Goal: Transaction & Acquisition: Purchase product/service

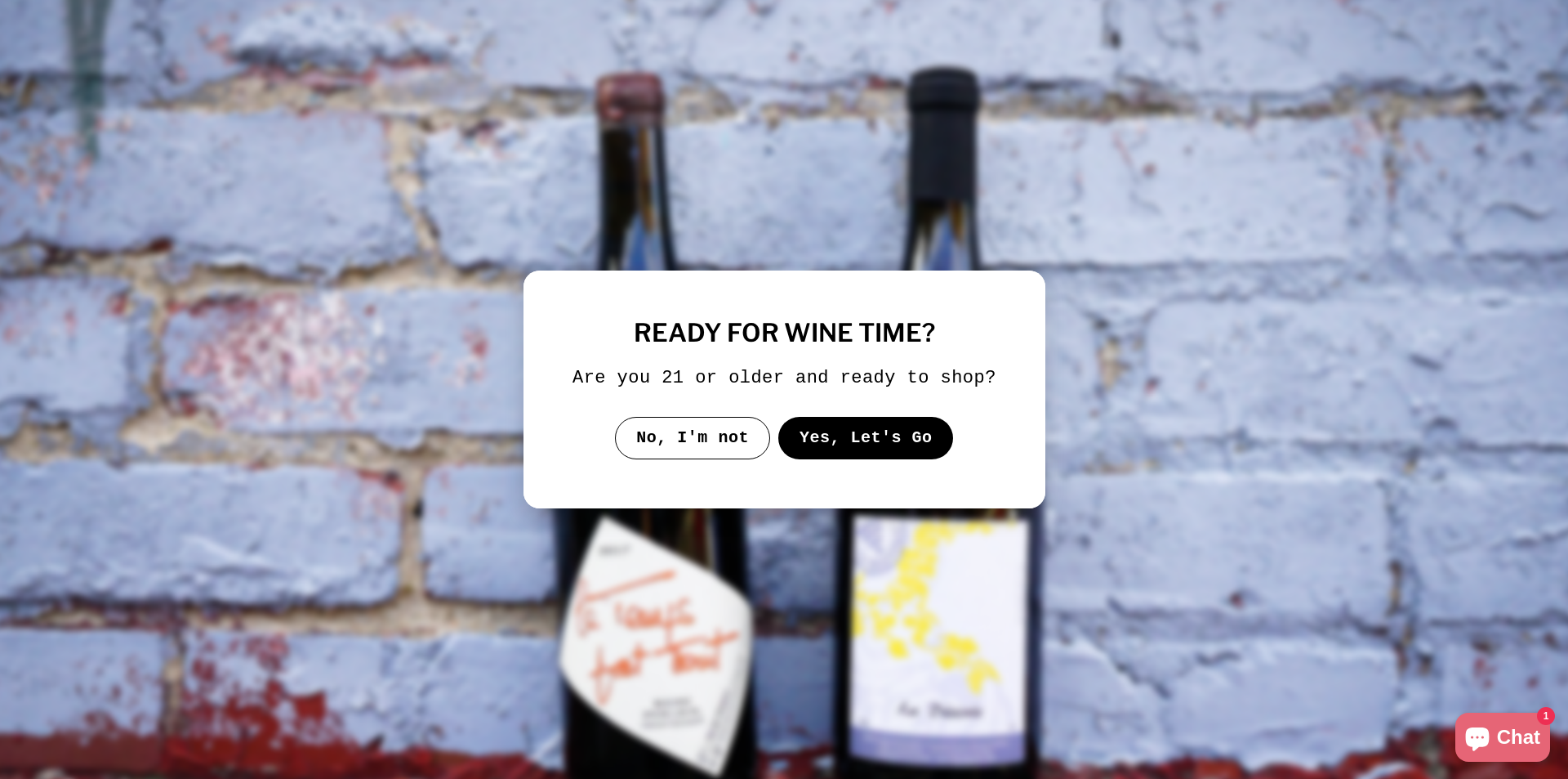
click at [839, 440] on button "Yes, Let's Go" at bounding box center [865, 438] width 175 height 43
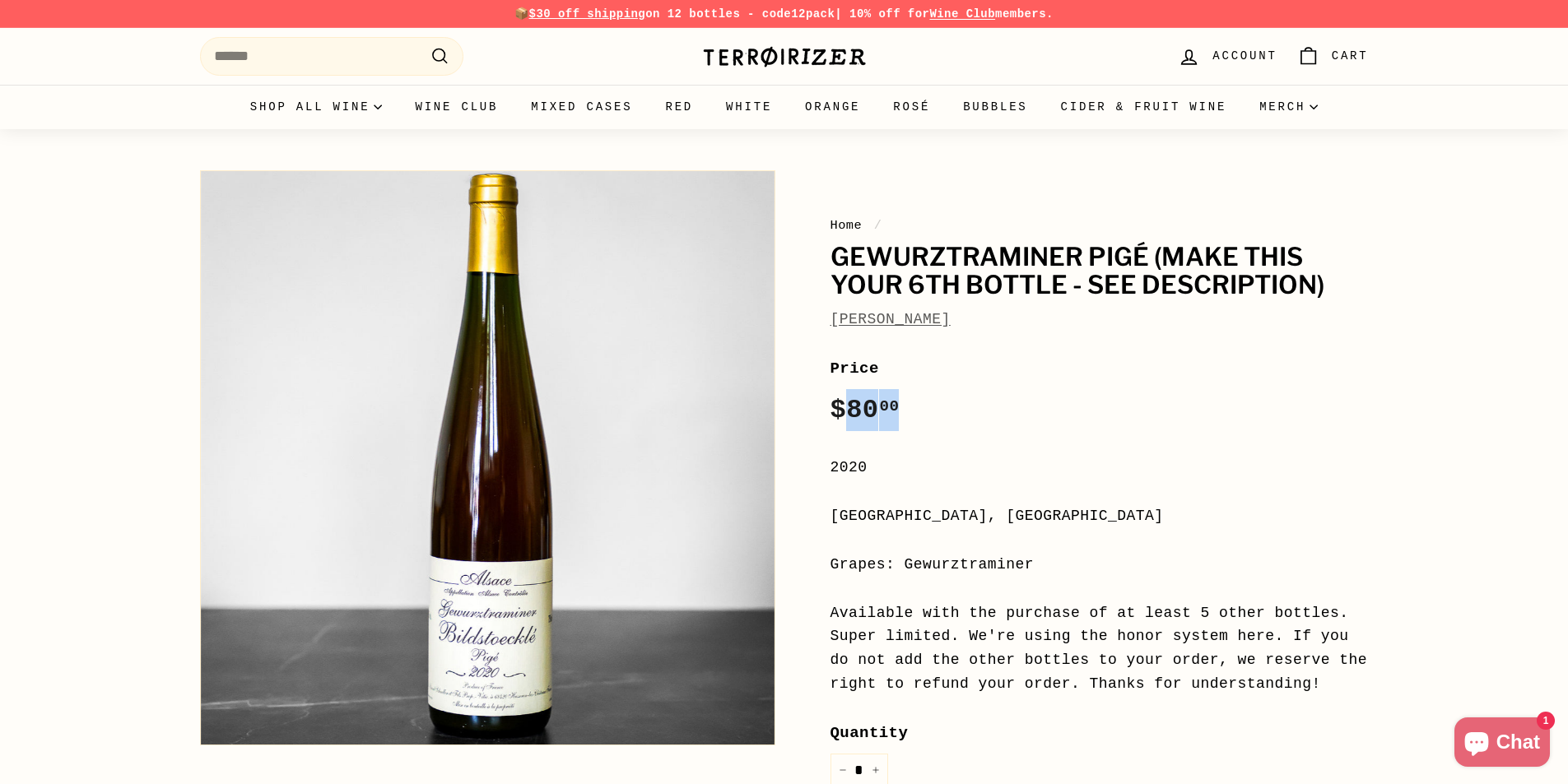
drag, startPoint x: 843, startPoint y: 415, endPoint x: 1023, endPoint y: 423, distance: 180.2
click at [1023, 423] on div "Price Regular price $80 00 $80.00 /" at bounding box center [1099, 393] width 538 height 75
click at [1022, 422] on div "Price Regular price $80 00 $80.00 /" at bounding box center [1099, 393] width 538 height 75
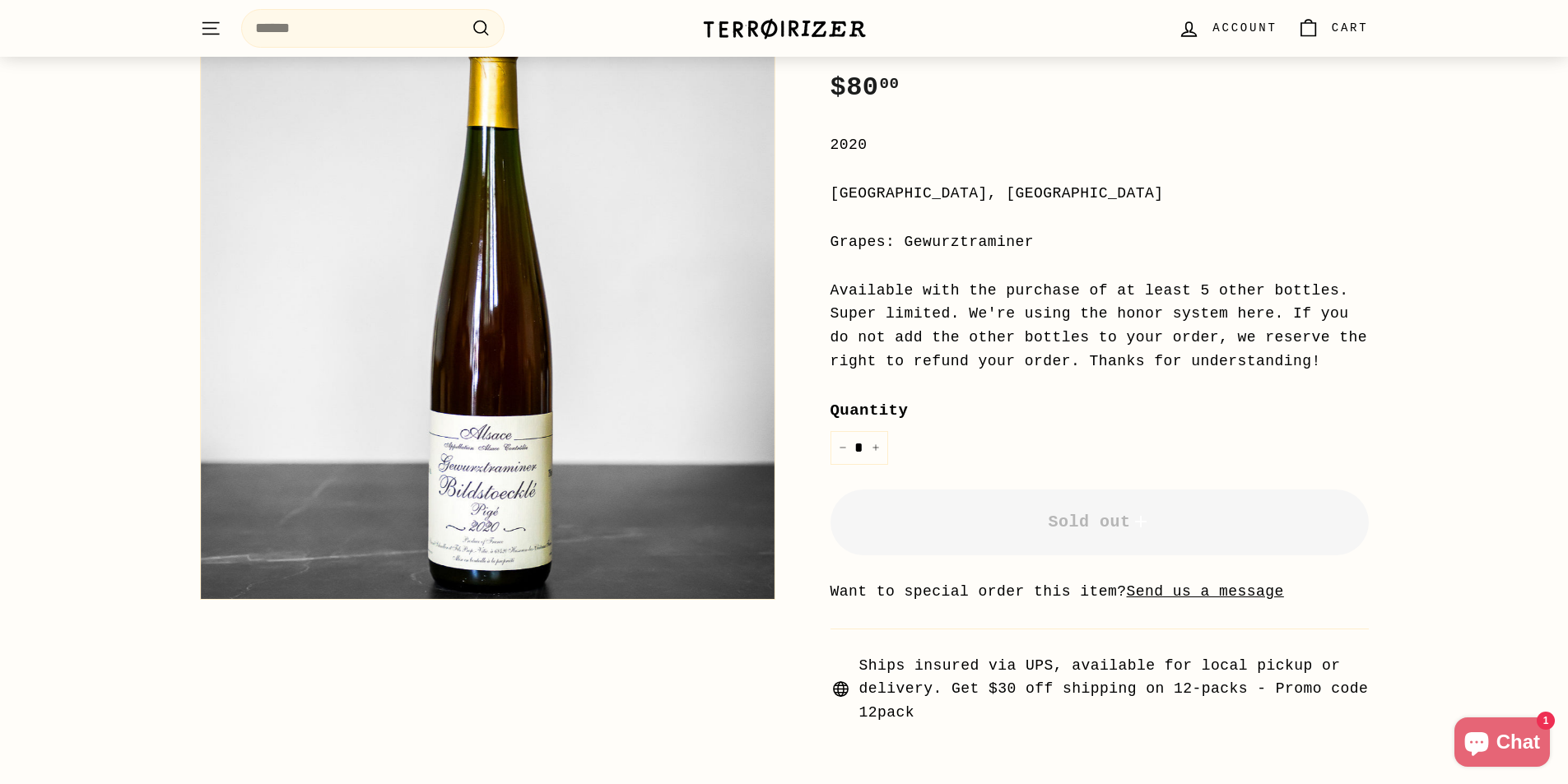
scroll to position [329, 0]
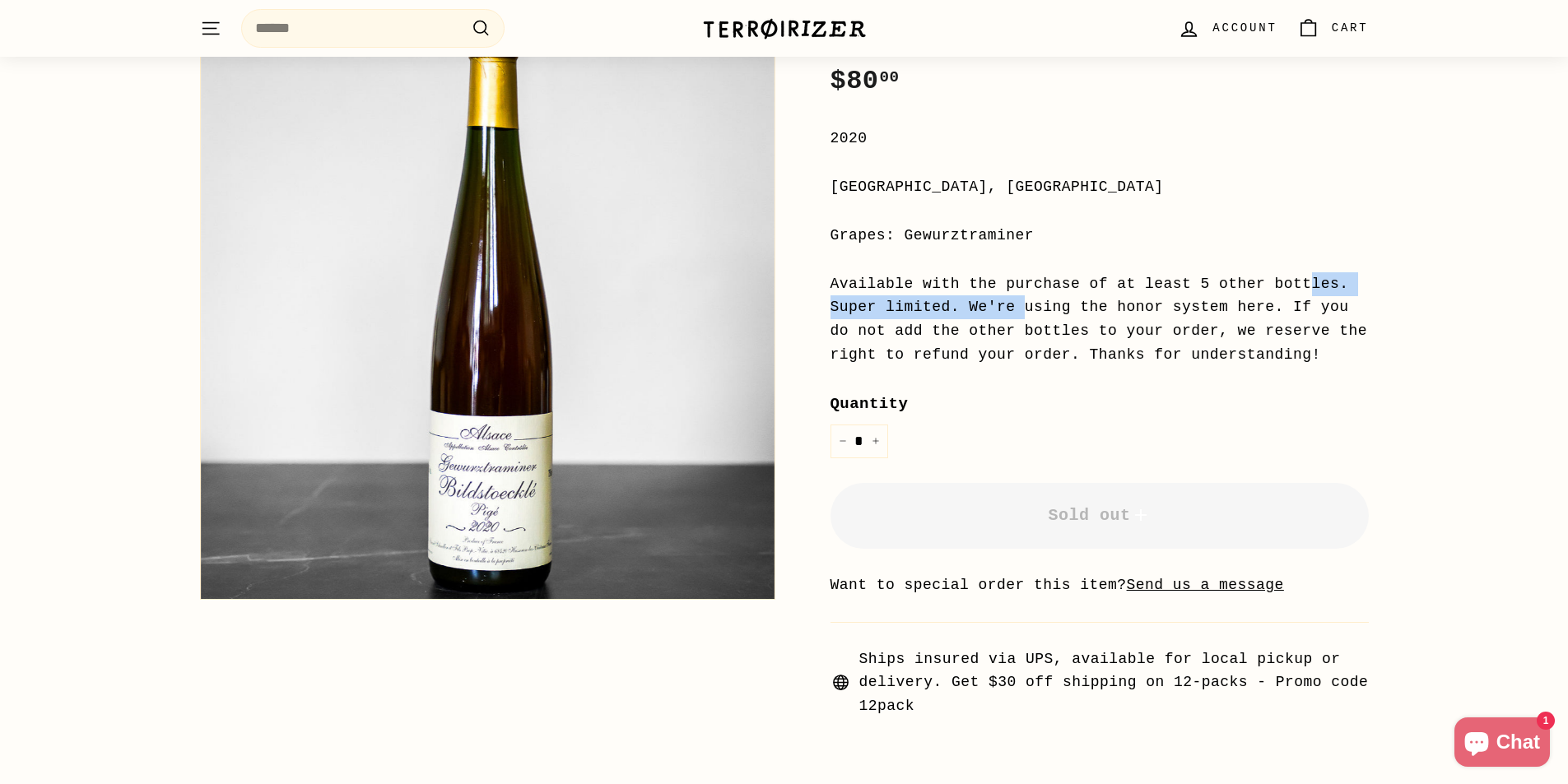
drag, startPoint x: 1089, startPoint y: 283, endPoint x: 1300, endPoint y: 281, distance: 211.0
click at [1300, 282] on div "Available with the purchase of at least 5 other bottles. Super limited. We're u…" at bounding box center [1099, 320] width 538 height 95
click at [1386, 297] on div "Home / Gewurztraminer Pigé (make this your 6th bottle - SEE DESCRIPTION) [PERSO…" at bounding box center [784, 288] width 1234 height 909
drag, startPoint x: 828, startPoint y: 280, endPoint x: 1384, endPoint y: 355, distance: 561.0
click at [1384, 355] on div "Home / Gewurztraminer Pigé (make this your 6th bottle - SEE DESCRIPTION) [PERSO…" at bounding box center [784, 288] width 1234 height 909
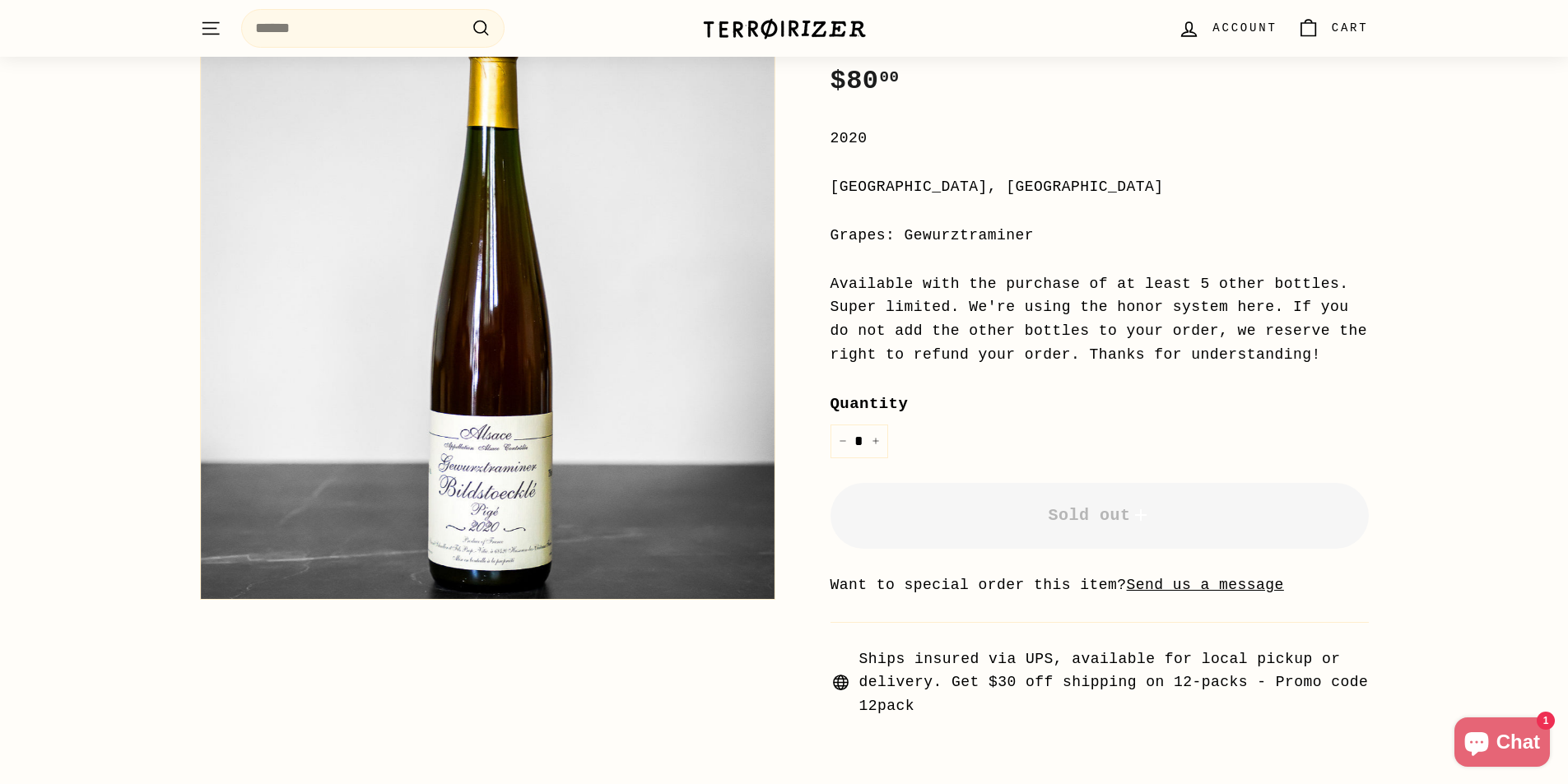
click at [1384, 355] on div "Home / Gewurztraminer Pigé (make this your 6th bottle - SEE DESCRIPTION) [PERSO…" at bounding box center [784, 288] width 1234 height 909
drag, startPoint x: 847, startPoint y: 333, endPoint x: 1215, endPoint y: 366, distance: 369.5
click at [1215, 366] on div "Available with the purchase of at least 5 other bottles. Super limited. We're u…" at bounding box center [1099, 320] width 538 height 95
click at [1219, 366] on div "Available with the purchase of at least 5 other bottles. Super limited. We're u…" at bounding box center [1099, 320] width 538 height 95
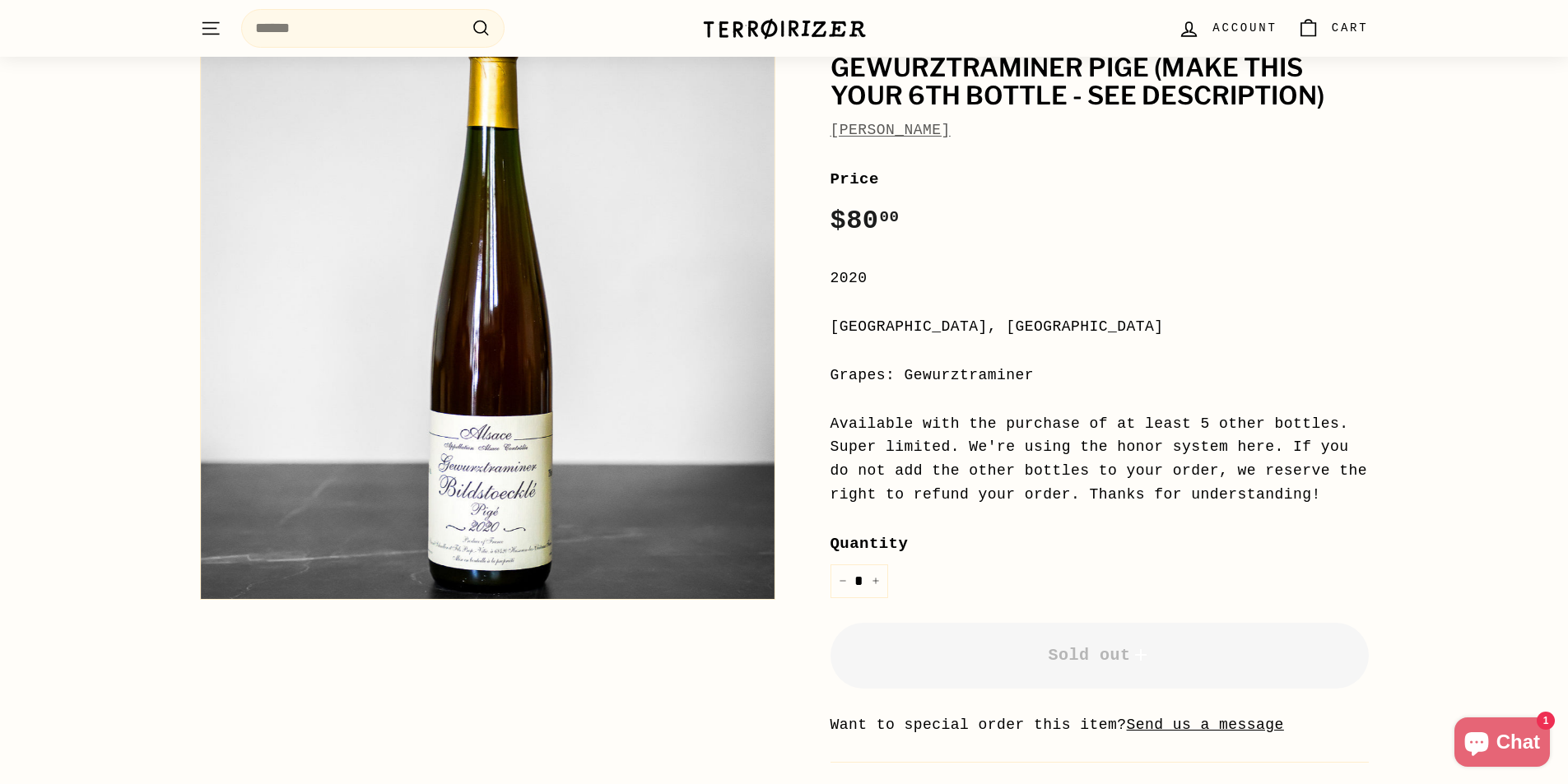
scroll to position [165, 0]
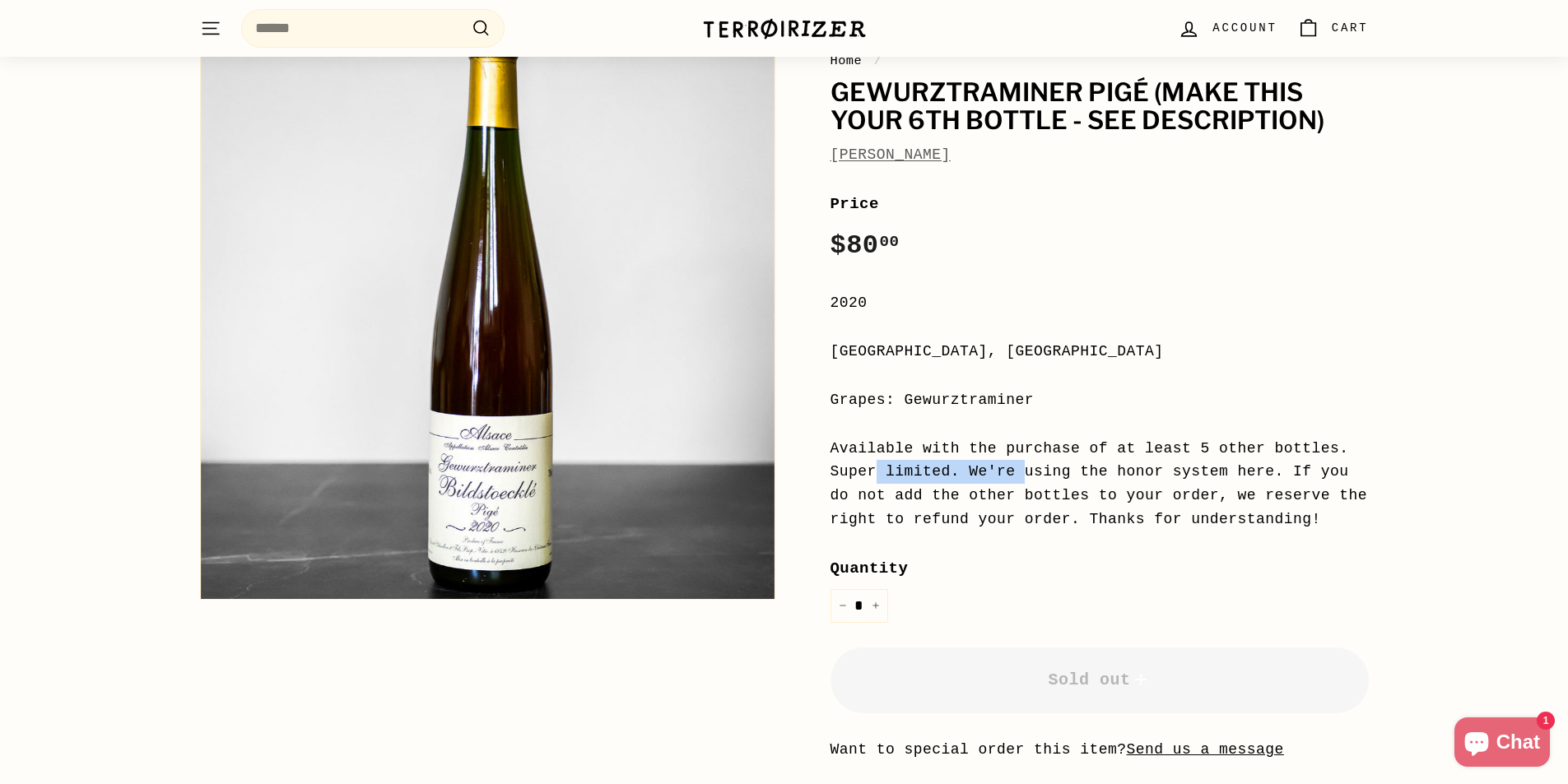
drag, startPoint x: 1160, startPoint y: 445, endPoint x: 1301, endPoint y: 448, distance: 141.0
click at [1301, 448] on div "Available with the purchase of at least 5 other bottles. Super limited. We're u…" at bounding box center [1099, 484] width 538 height 95
click at [1340, 454] on div "Available with the purchase of at least 5 other bottles. Super limited. We're u…" at bounding box center [1099, 484] width 538 height 95
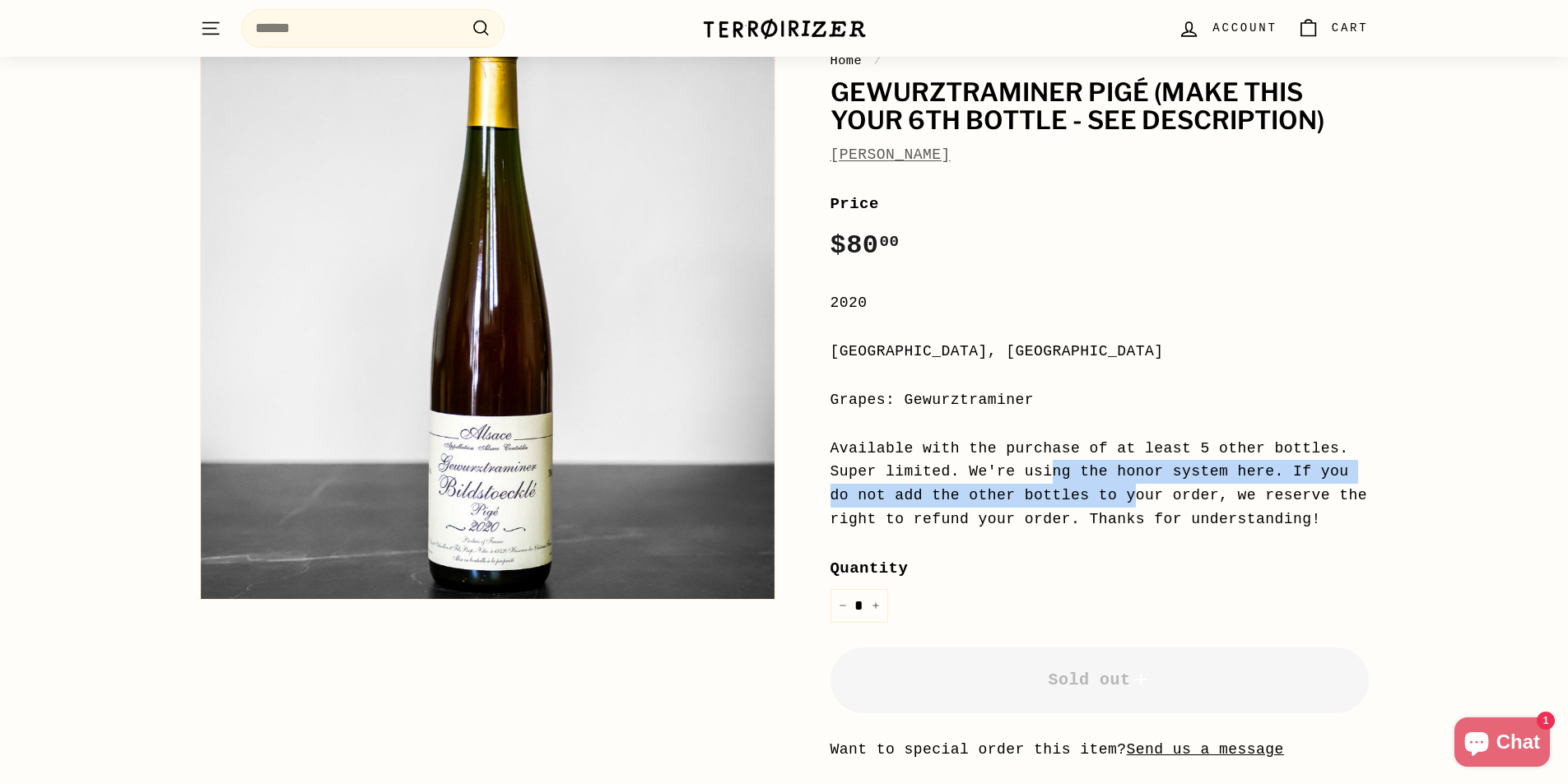
drag, startPoint x: 1324, startPoint y: 449, endPoint x: 1157, endPoint y: 471, distance: 168.4
click at [1349, 477] on div "Available with the purchase of at least 5 other bottles. Super limited. We're u…" at bounding box center [1099, 484] width 538 height 95
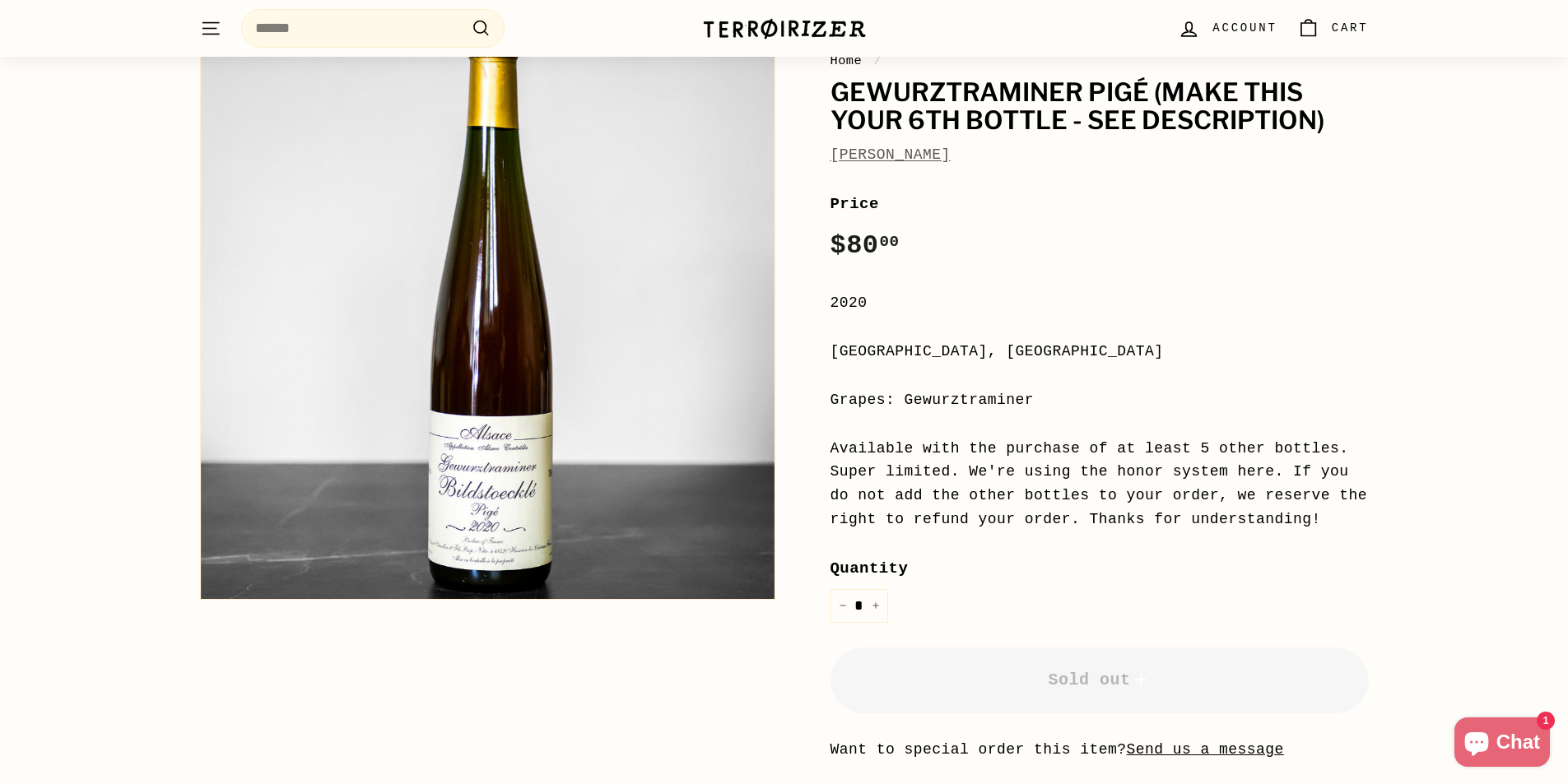
click at [956, 505] on div "Available with the purchase of at least 5 other bottles. Super limited. We're u…" at bounding box center [1099, 484] width 538 height 95
drag, startPoint x: 1194, startPoint y: 528, endPoint x: 803, endPoint y: 438, distance: 401.2
click at [803, 438] on div "Home / Gewurztraminer Pigé (make this your 6th bottle - SEE DESCRIPTION) [PERSO…" at bounding box center [1081, 440] width 576 height 885
click at [1014, 532] on div "Price Regular price $80 00 $80.00 / 2020 [GEOGRAPHIC_DATA], [GEOGRAPHIC_DATA] G…" at bounding box center [1099, 538] width 538 height 692
